Goal: Task Accomplishment & Management: Use online tool/utility

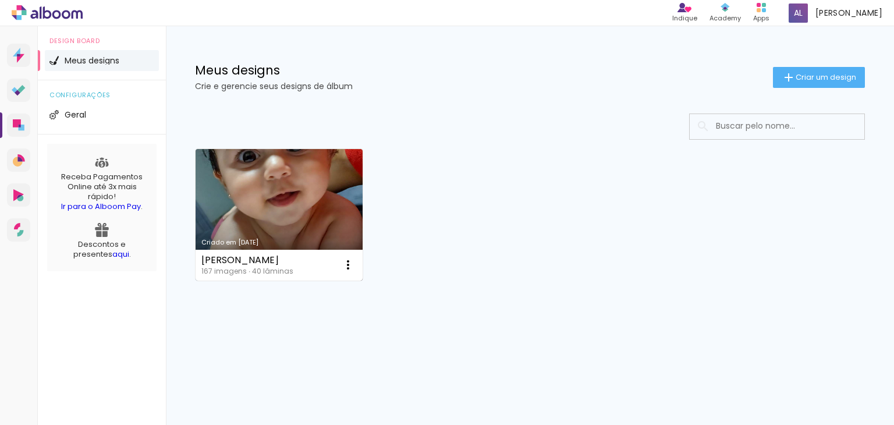
click at [246, 211] on link "Criado em [DATE]" at bounding box center [279, 215] width 167 height 132
